Goal: Find specific fact: Find specific fact

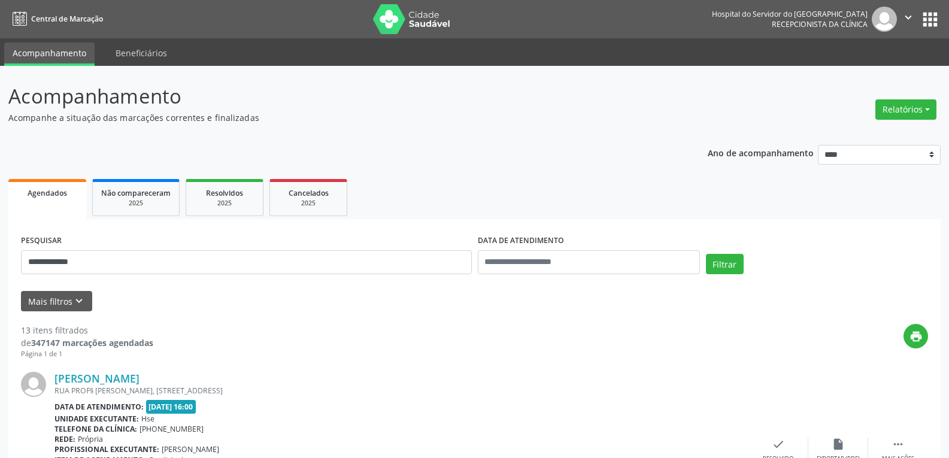
click at [706, 254] on button "Filtrar" at bounding box center [725, 264] width 38 height 20
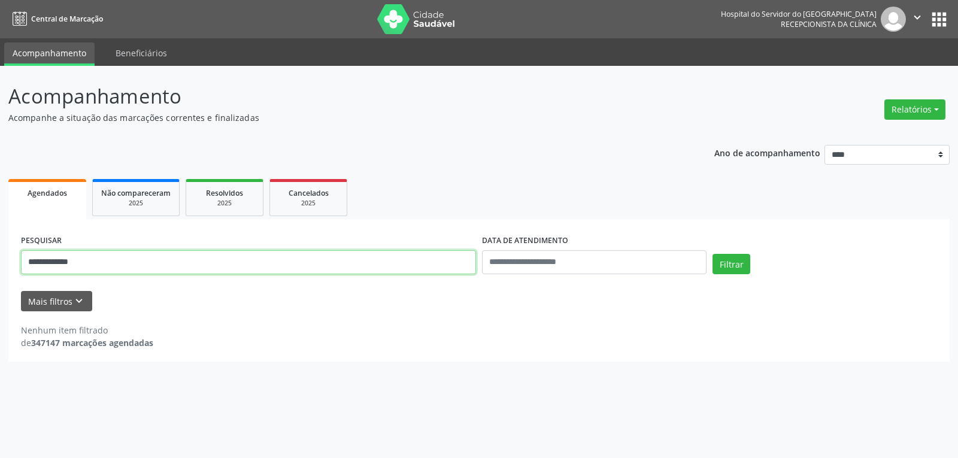
click at [41, 261] on input "**********" at bounding box center [248, 262] width 455 height 24
click at [712, 254] on button "Filtrar" at bounding box center [731, 264] width 38 height 20
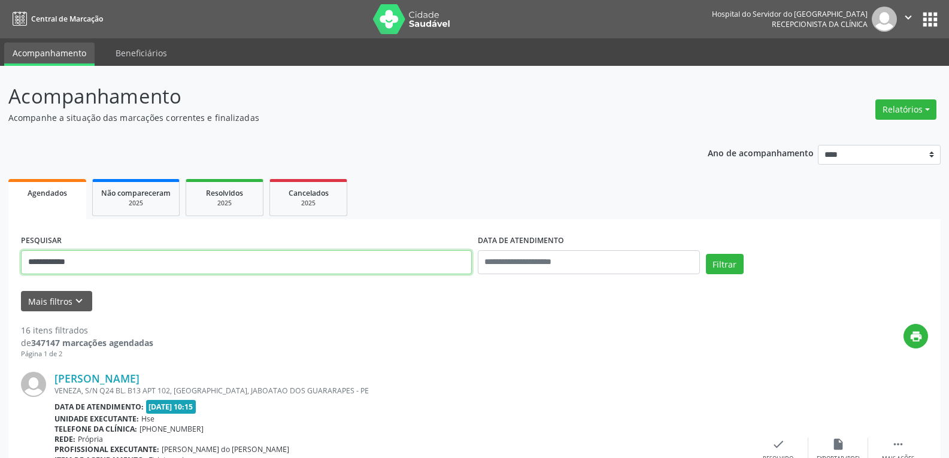
drag, startPoint x: 92, startPoint y: 260, endPoint x: 0, endPoint y: 259, distance: 91.6
type input "**********"
click at [706, 254] on button "Filtrar" at bounding box center [725, 264] width 38 height 20
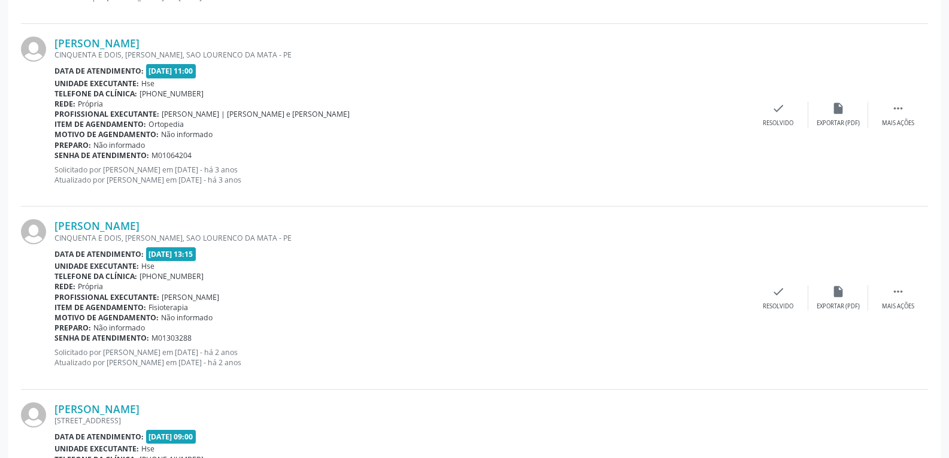
scroll to position [1077, 0]
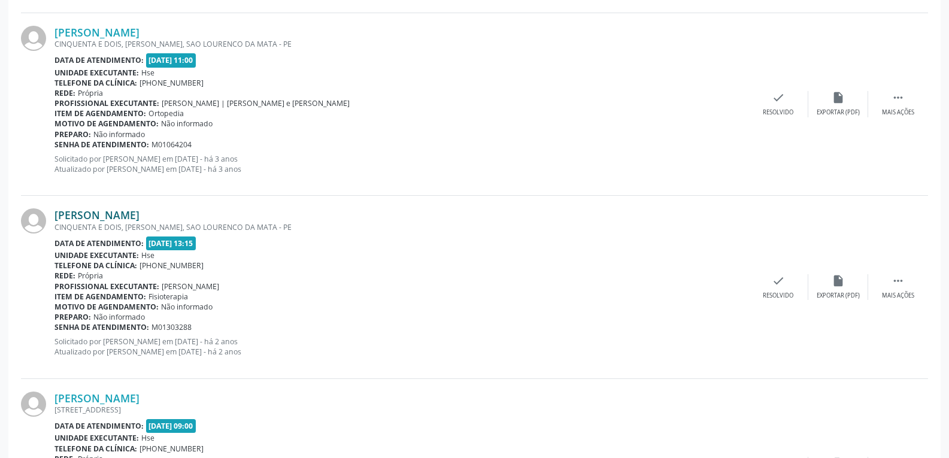
click at [124, 213] on link "[PERSON_NAME]" at bounding box center [96, 214] width 85 height 13
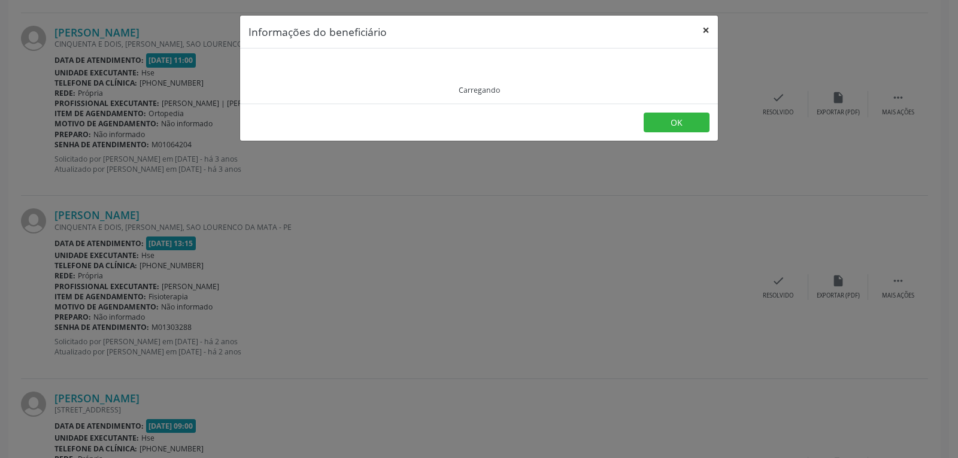
click at [701, 27] on button "×" at bounding box center [706, 30] width 24 height 29
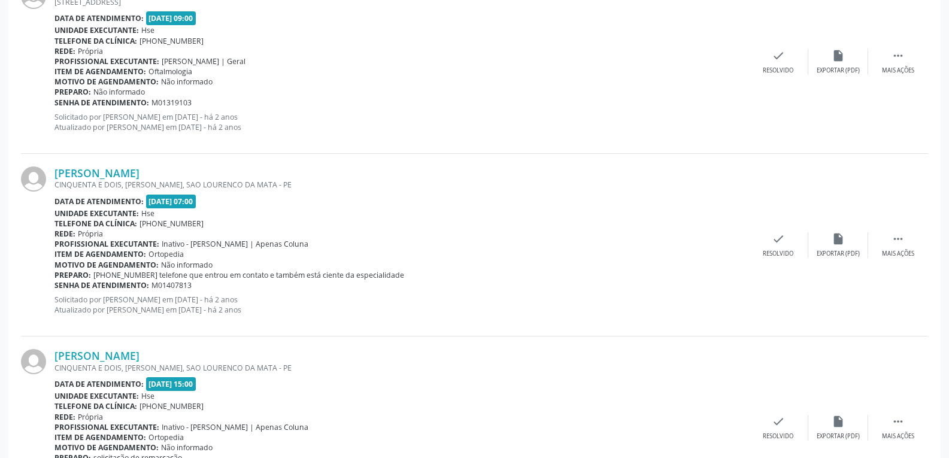
scroll to position [1496, 0]
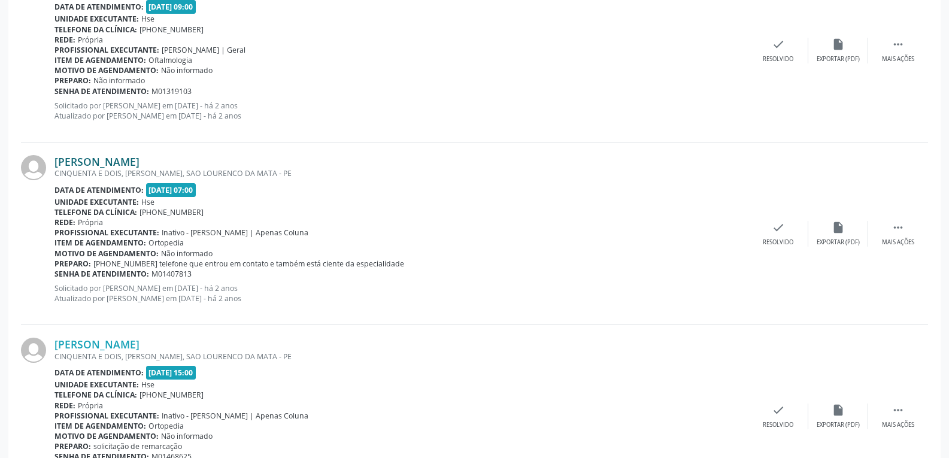
click at [129, 162] on link "[PERSON_NAME]" at bounding box center [96, 161] width 85 height 13
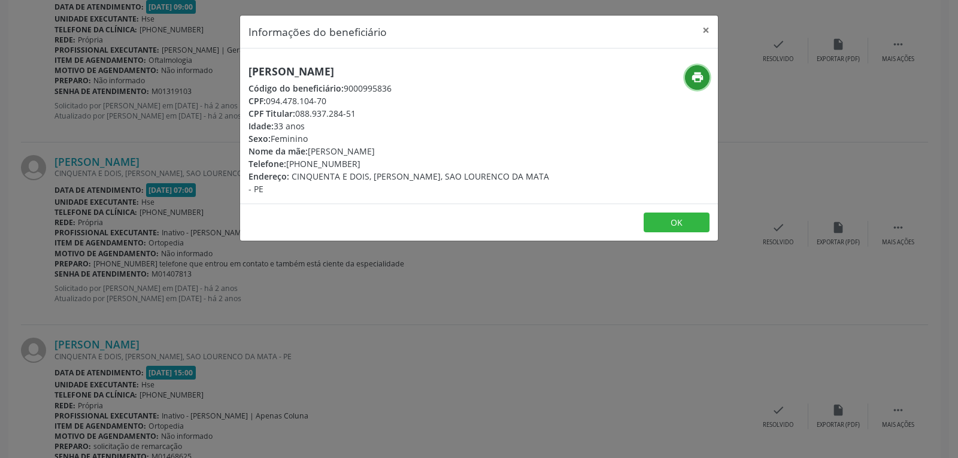
click at [703, 77] on icon "print" at bounding box center [697, 77] width 13 height 13
drag, startPoint x: 294, startPoint y: 113, endPoint x: 470, endPoint y: 113, distance: 176.0
click at [470, 113] on div "CPF Titular: 088.937.284-51" at bounding box center [399, 113] width 302 height 13
copy div "088.937.284-51"
drag, startPoint x: 305, startPoint y: 164, endPoint x: 381, endPoint y: 162, distance: 76.6
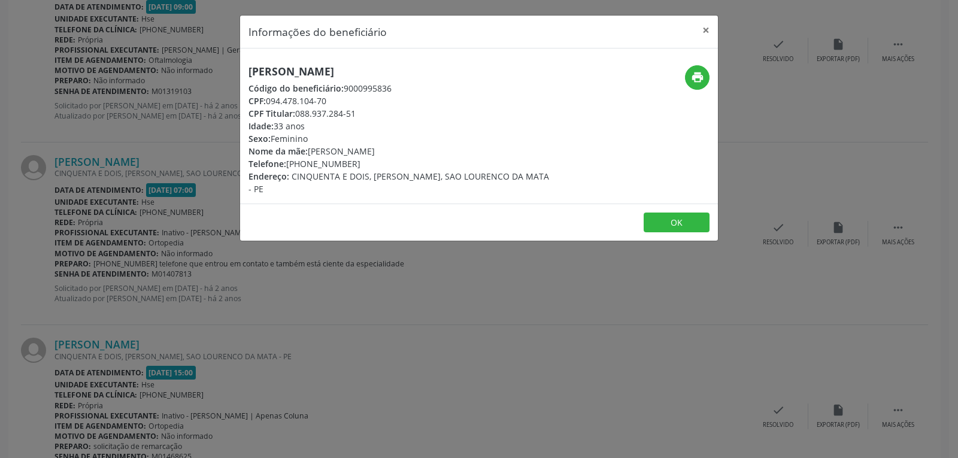
click at [381, 162] on div "Telefone: [PHONE_NUMBER]" at bounding box center [399, 163] width 302 height 13
copy div "98968-3683"
drag, startPoint x: 266, startPoint y: 99, endPoint x: 334, endPoint y: 95, distance: 67.8
click at [334, 95] on div "CPF: 094.478.104-70" at bounding box center [399, 101] width 302 height 13
copy div "094.478.104-70"
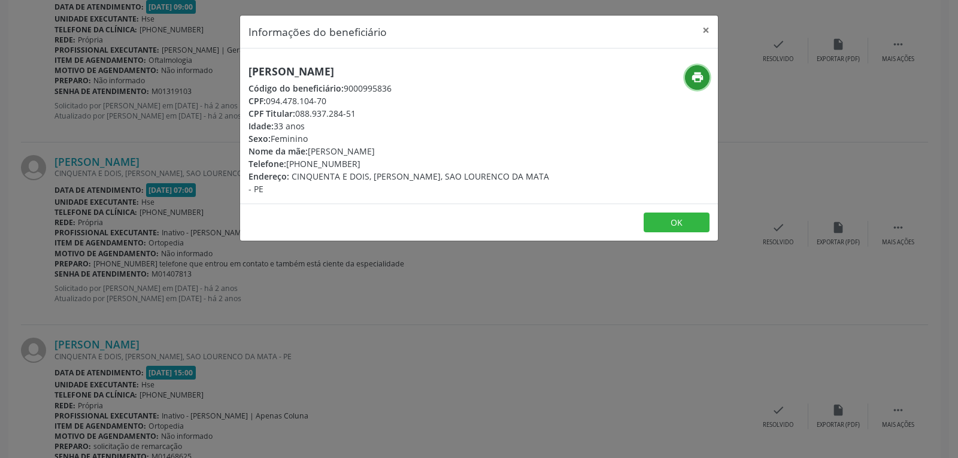
click at [703, 74] on icon "print" at bounding box center [697, 77] width 13 height 13
click at [709, 29] on button "×" at bounding box center [706, 30] width 24 height 29
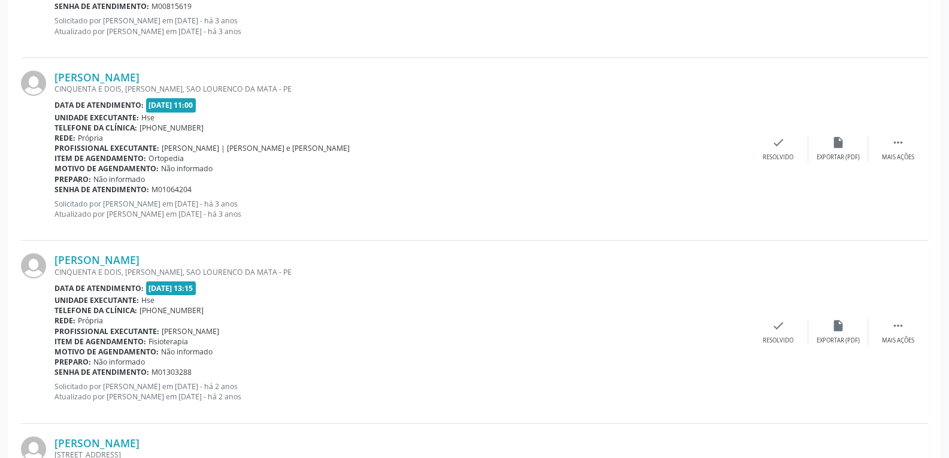
scroll to position [838, 0]
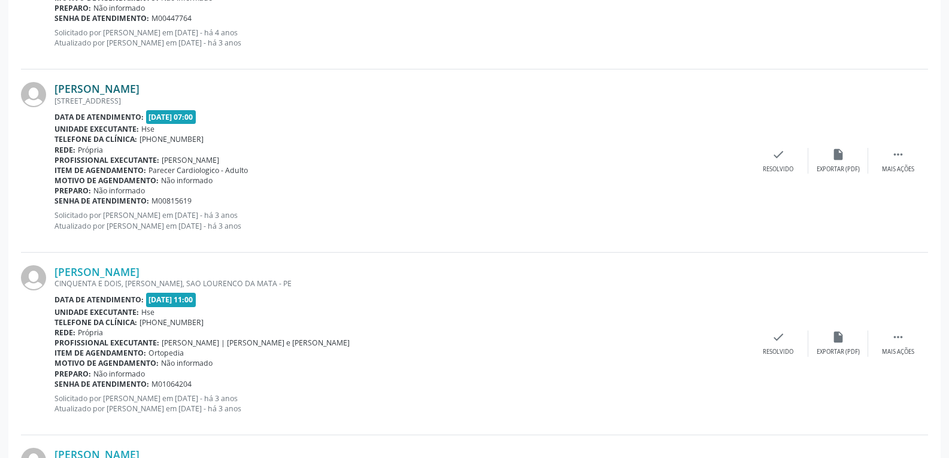
click at [83, 90] on link "[PERSON_NAME]" at bounding box center [96, 88] width 85 height 13
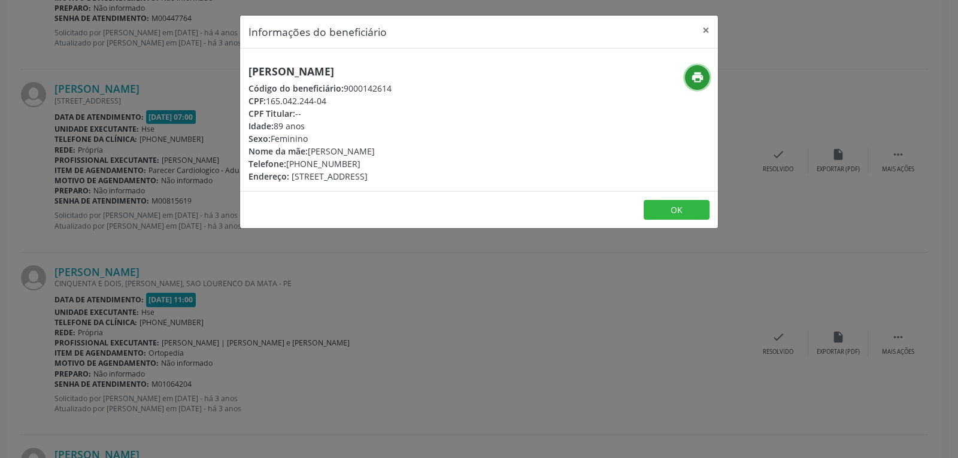
click at [697, 80] on icon "print" at bounding box center [697, 77] width 13 height 13
drag, startPoint x: 267, startPoint y: 99, endPoint x: 358, endPoint y: 98, distance: 91.0
click at [358, 98] on div "CPF: 165.042.244-04" at bounding box center [319, 101] width 143 height 13
copy div "165.042.244-04"
drag, startPoint x: 305, startPoint y: 160, endPoint x: 385, endPoint y: 160, distance: 80.8
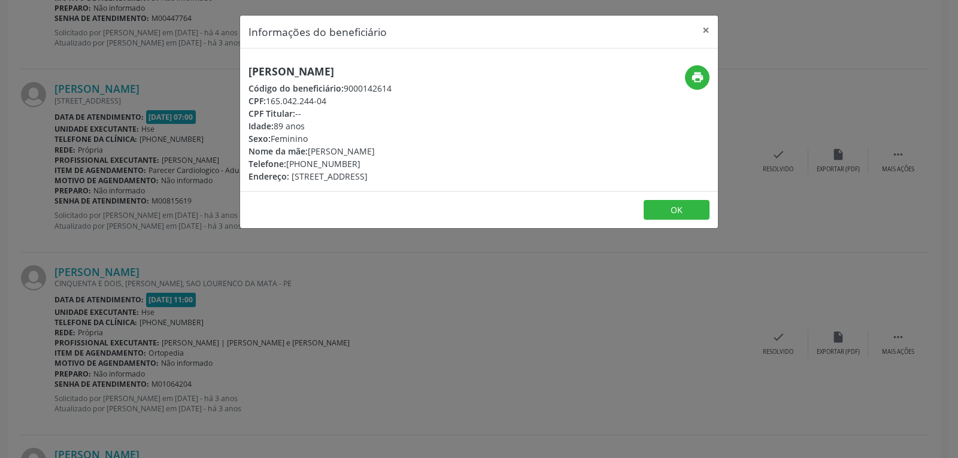
click at [385, 160] on div "Telefone: [PHONE_NUMBER]" at bounding box center [319, 163] width 143 height 13
copy div "98759-9800"
click at [706, 28] on button "×" at bounding box center [706, 30] width 24 height 29
